Goal: Task Accomplishment & Management: Use online tool/utility

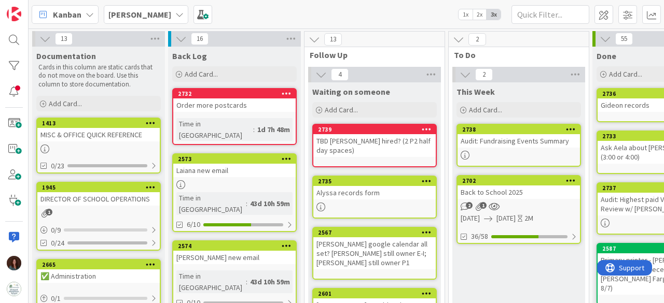
click at [486, 192] on div "Back to School 2025" at bounding box center [518, 192] width 122 height 13
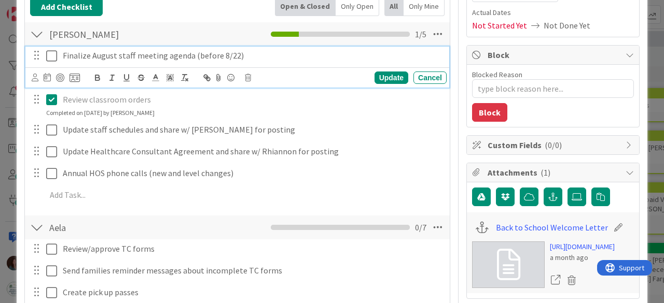
click at [53, 53] on icon at bounding box center [54, 56] width 16 height 12
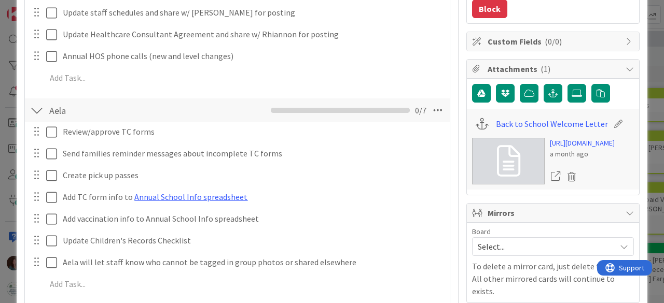
scroll to position [363, 0]
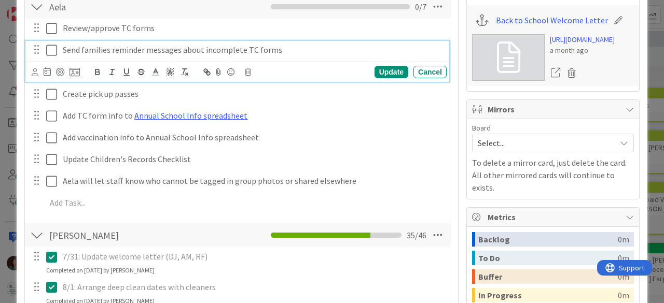
click at [49, 49] on icon at bounding box center [54, 50] width 16 height 12
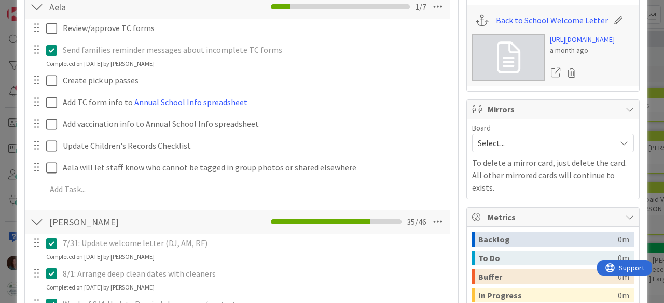
type textarea "x"
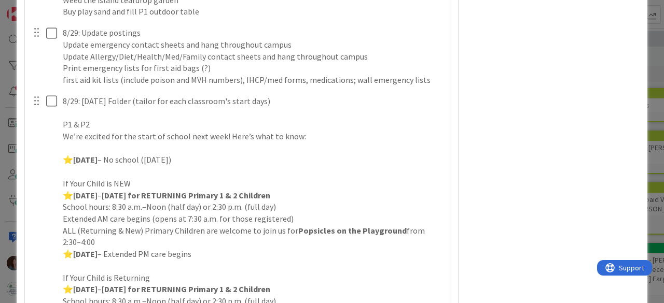
scroll to position [3048, 0]
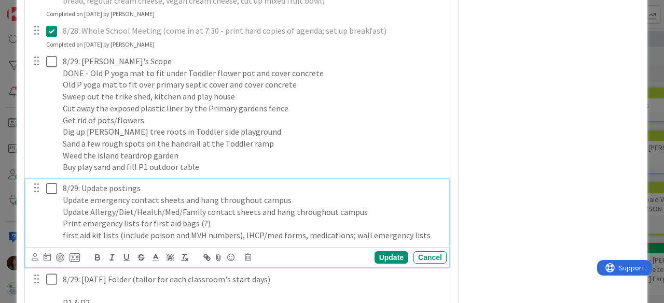
click at [161, 194] on p "8/29: Update postings" at bounding box center [253, 189] width 380 height 12
drag, startPoint x: 424, startPoint y: 255, endPoint x: 435, endPoint y: 274, distance: 21.8
click at [424, 242] on p "first aid kit lists (include poison and MVH numbers), IHCP/med forms, medicatio…" at bounding box center [253, 236] width 380 height 12
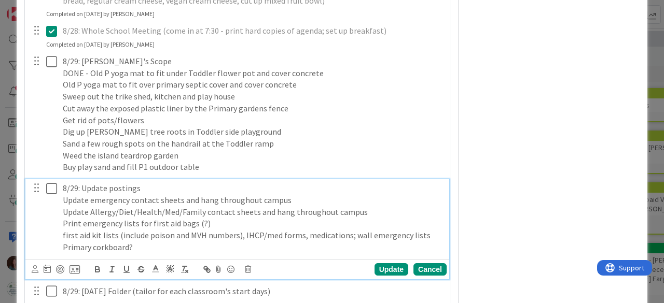
scroll to position [3100, 0]
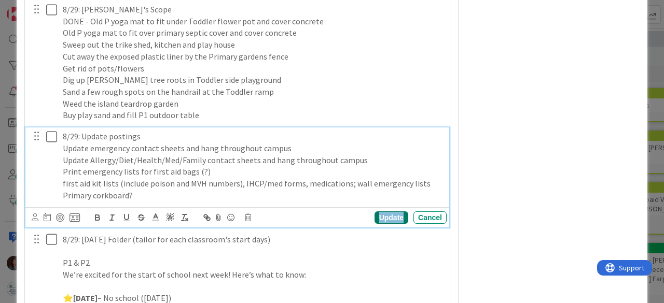
click at [385, 224] on div "Update" at bounding box center [391, 218] width 34 height 12
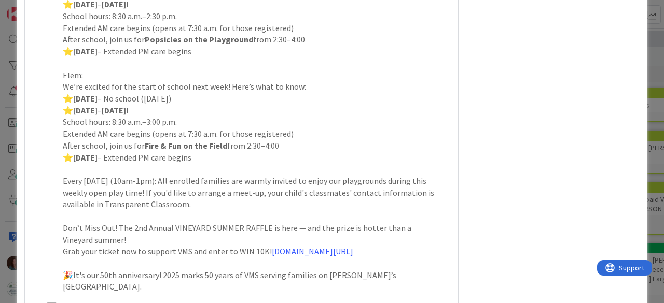
scroll to position [3878, 0]
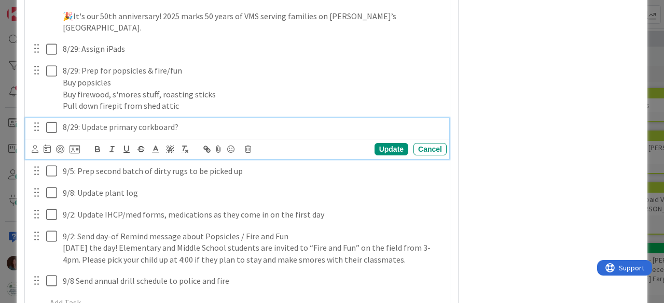
click at [132, 133] on p "8/29: Update primary corkboard?" at bounding box center [253, 127] width 380 height 12
click at [250, 153] on icon at bounding box center [248, 149] width 6 height 7
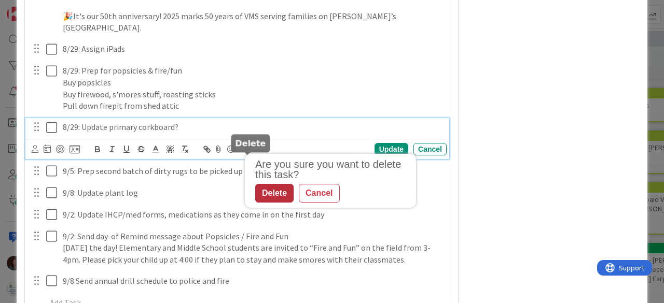
click at [271, 201] on div "Delete" at bounding box center [274, 193] width 38 height 19
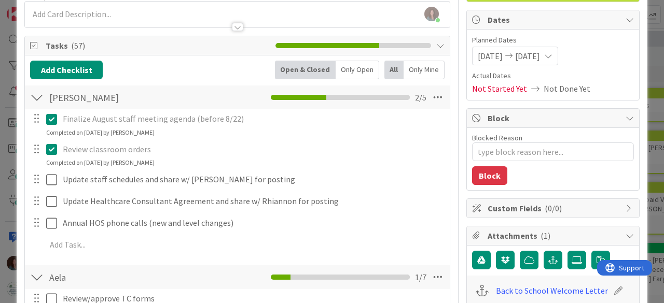
scroll to position [0, 0]
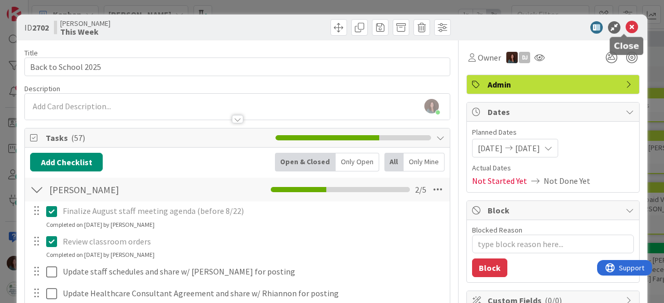
click at [531, 29] on icon at bounding box center [631, 27] width 12 height 12
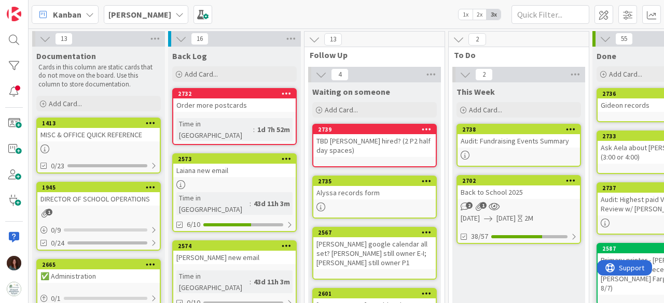
click at [514, 193] on div "Back to School 2025" at bounding box center [518, 192] width 122 height 13
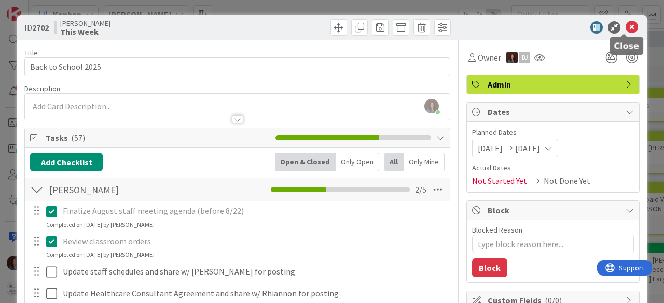
click at [531, 26] on icon at bounding box center [631, 27] width 12 height 12
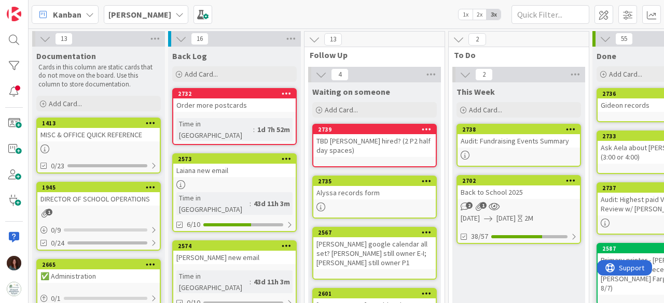
click at [509, 193] on div "Back to School 2025" at bounding box center [518, 192] width 122 height 13
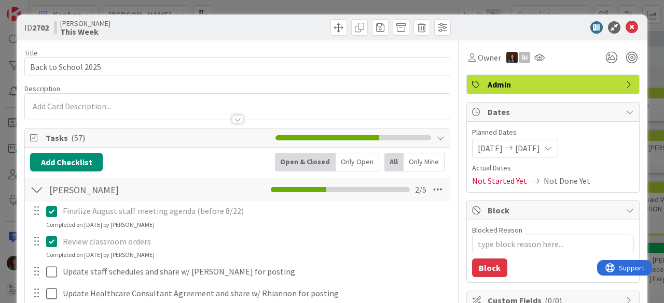
type textarea "x"
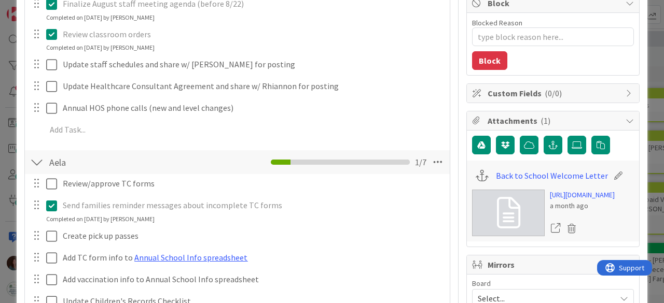
scroll to position [156, 0]
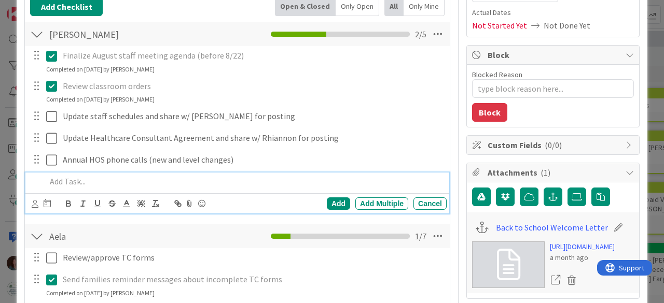
click at [156, 180] on p at bounding box center [244, 182] width 396 height 12
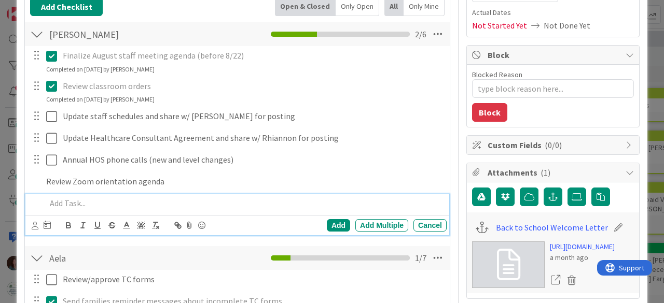
scroll to position [177, 0]
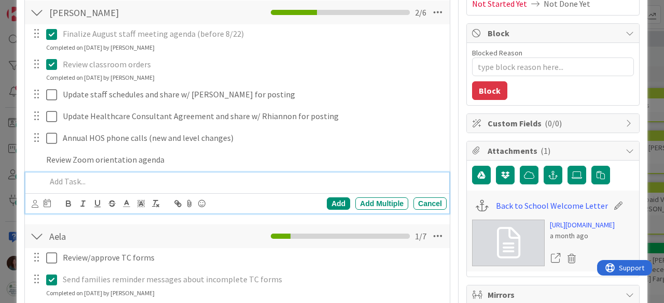
type textarea "x"
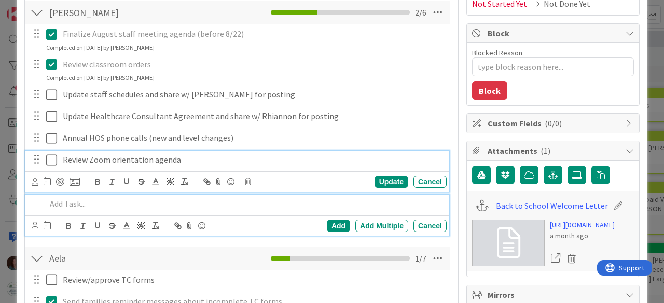
click at [200, 159] on div "Review Zoom orientation agenda Update Cancel" at bounding box center [237, 171] width 424 height 41
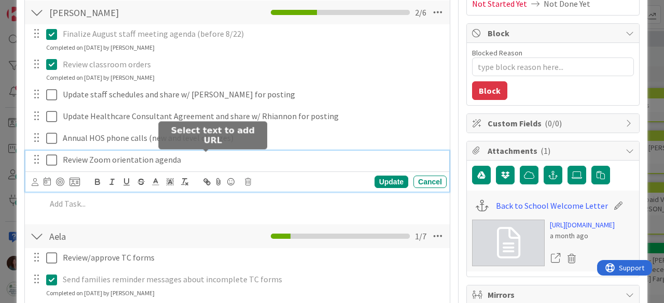
scroll to position [199, 0]
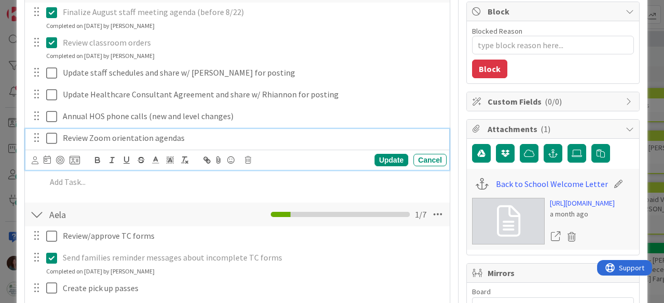
click at [59, 140] on div "Review Zoom orientation agendas" at bounding box center [253, 138] width 388 height 18
click at [57, 137] on icon at bounding box center [54, 138] width 16 height 12
type textarea "x"
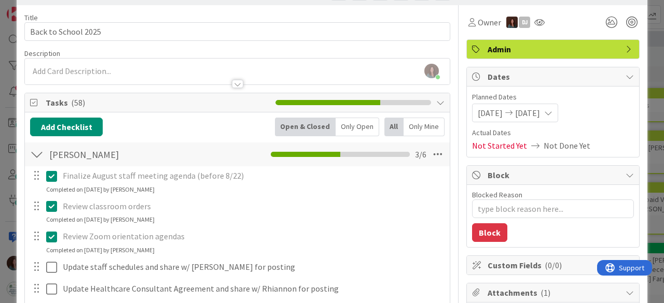
scroll to position [0, 0]
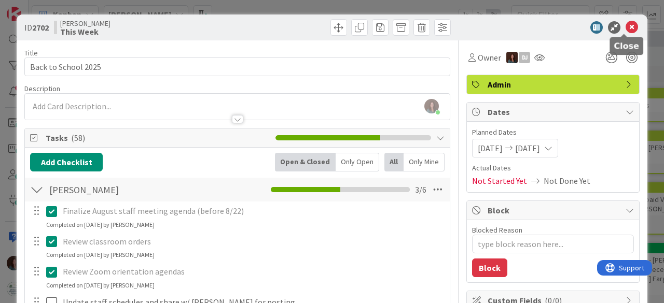
click at [531, 25] on icon at bounding box center [631, 27] width 12 height 12
